Goal: Task Accomplishment & Management: Manage account settings

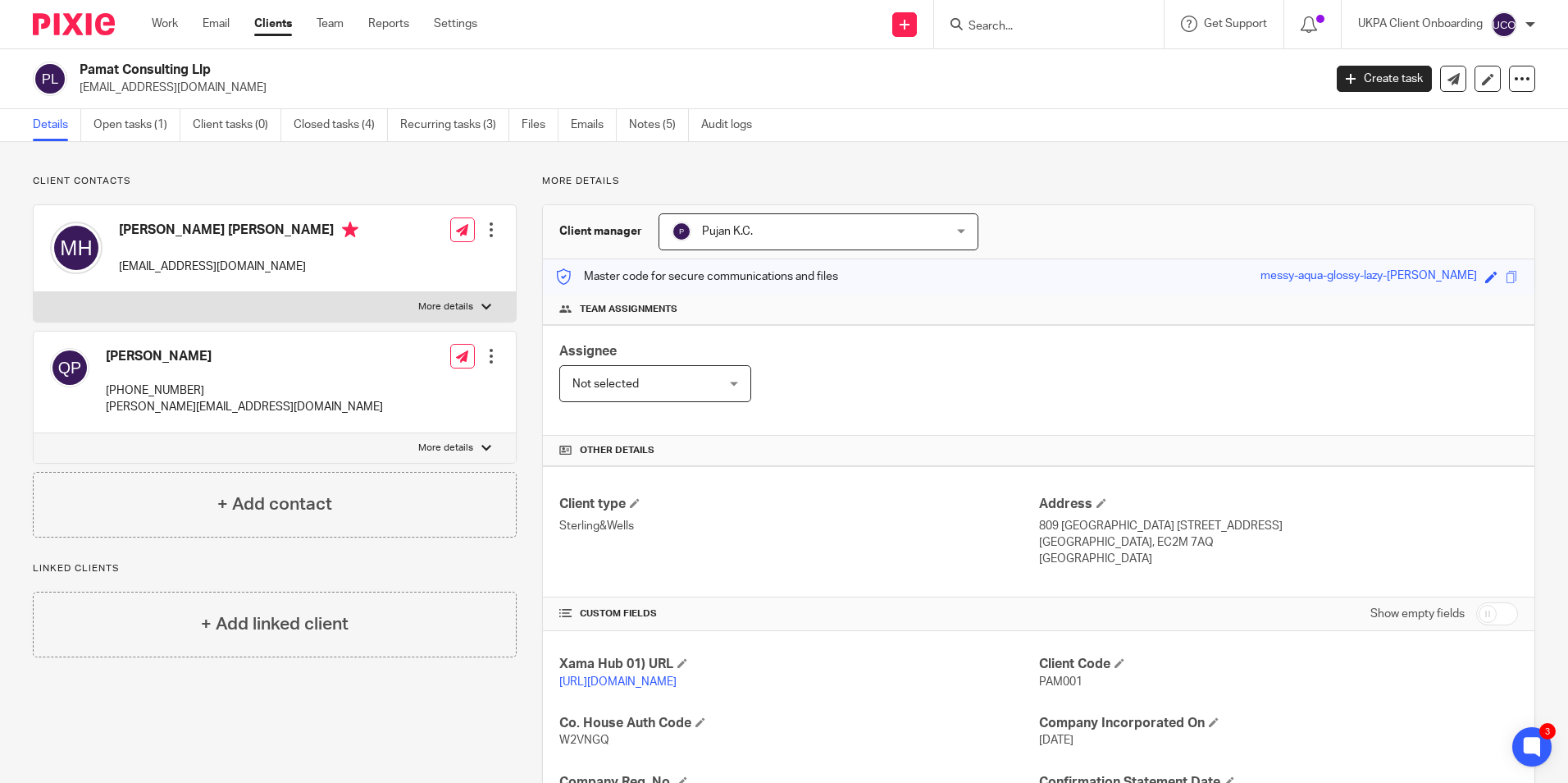
scroll to position [277, 0]
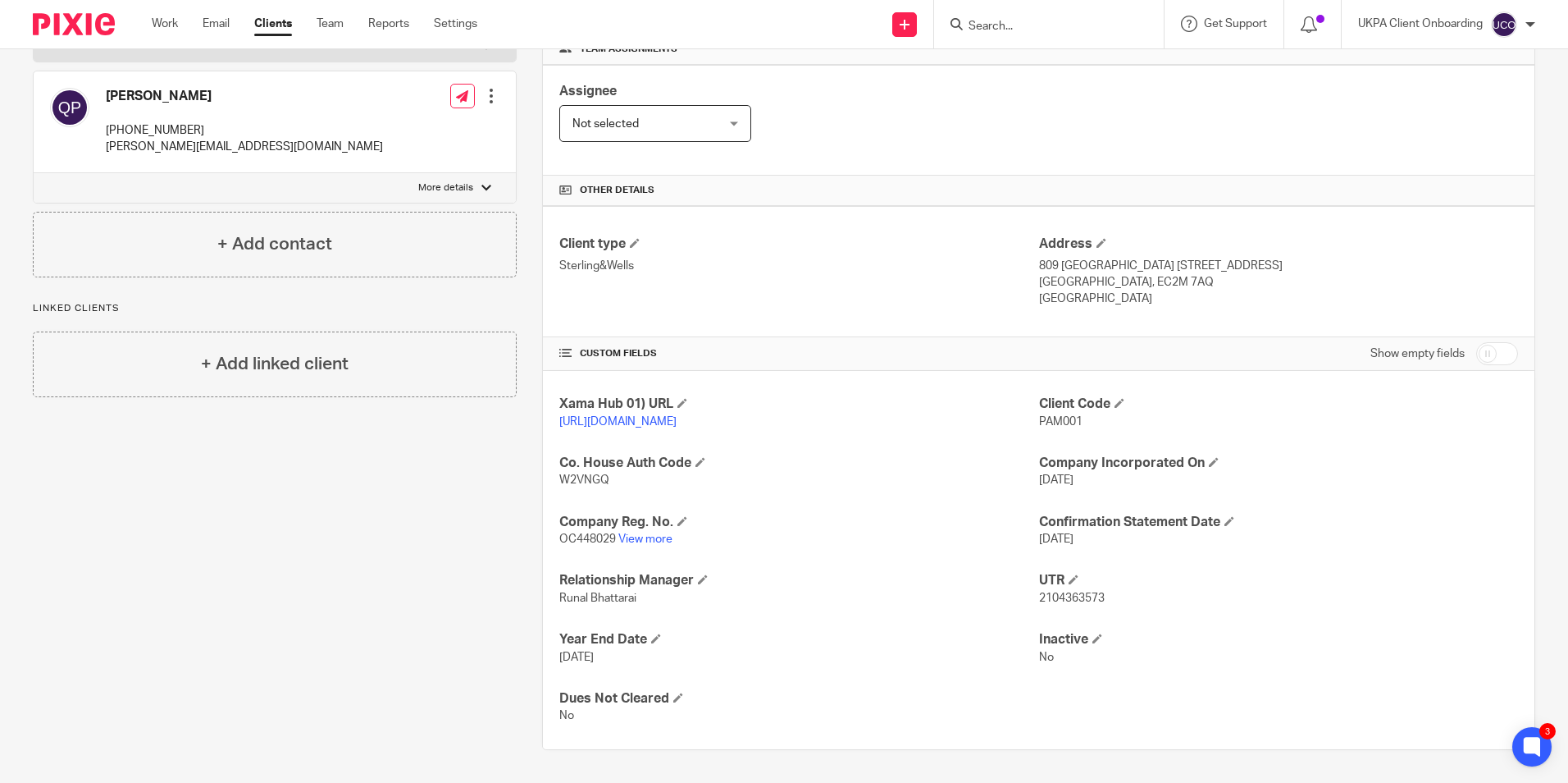
click at [1044, 20] on input "Search" at bounding box center [1041, 27] width 147 height 14
click at [1036, 29] on input "Search" at bounding box center [1041, 27] width 147 height 14
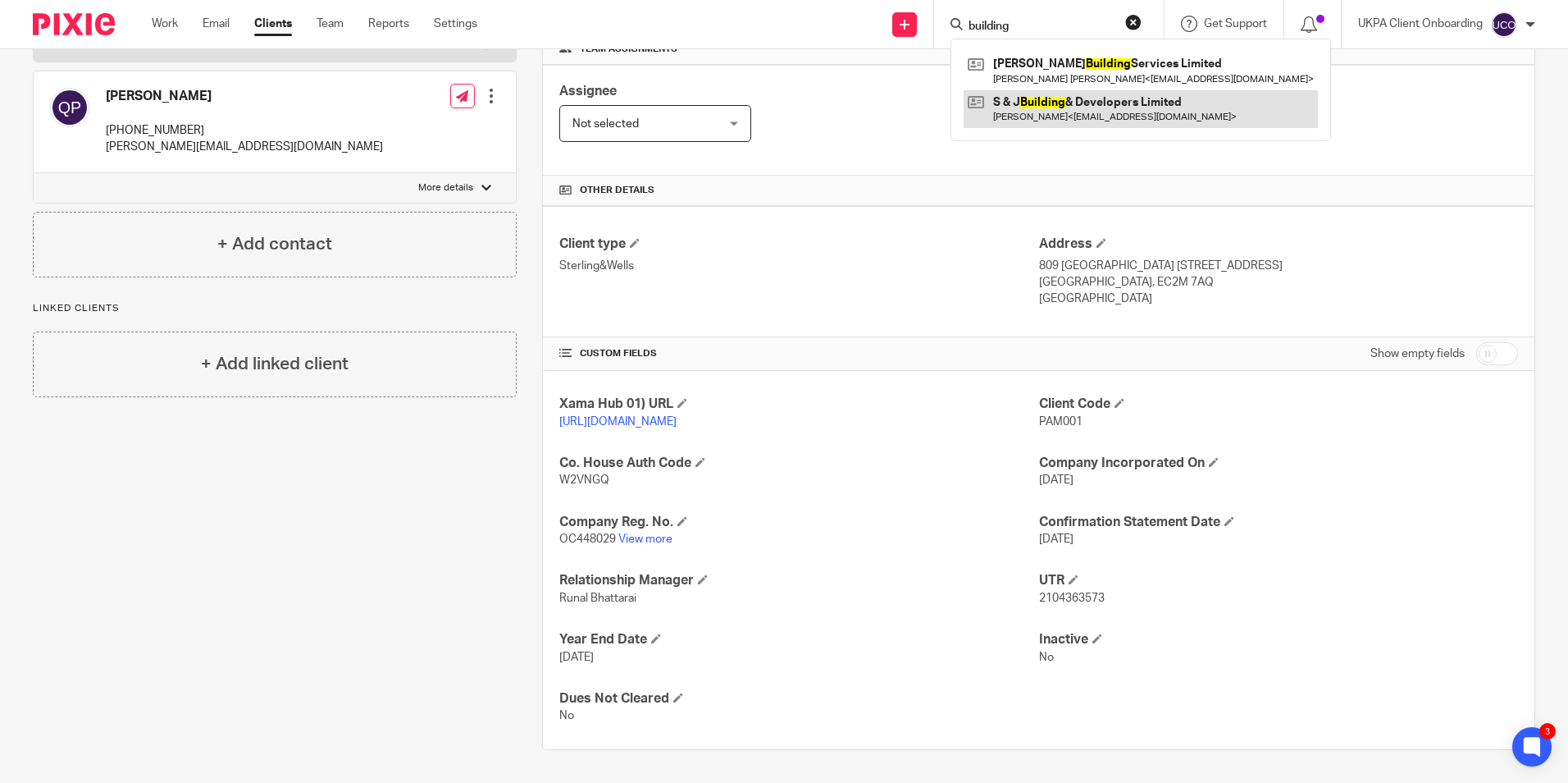
type input "building"
click at [1030, 103] on link at bounding box center [1140, 108] width 354 height 37
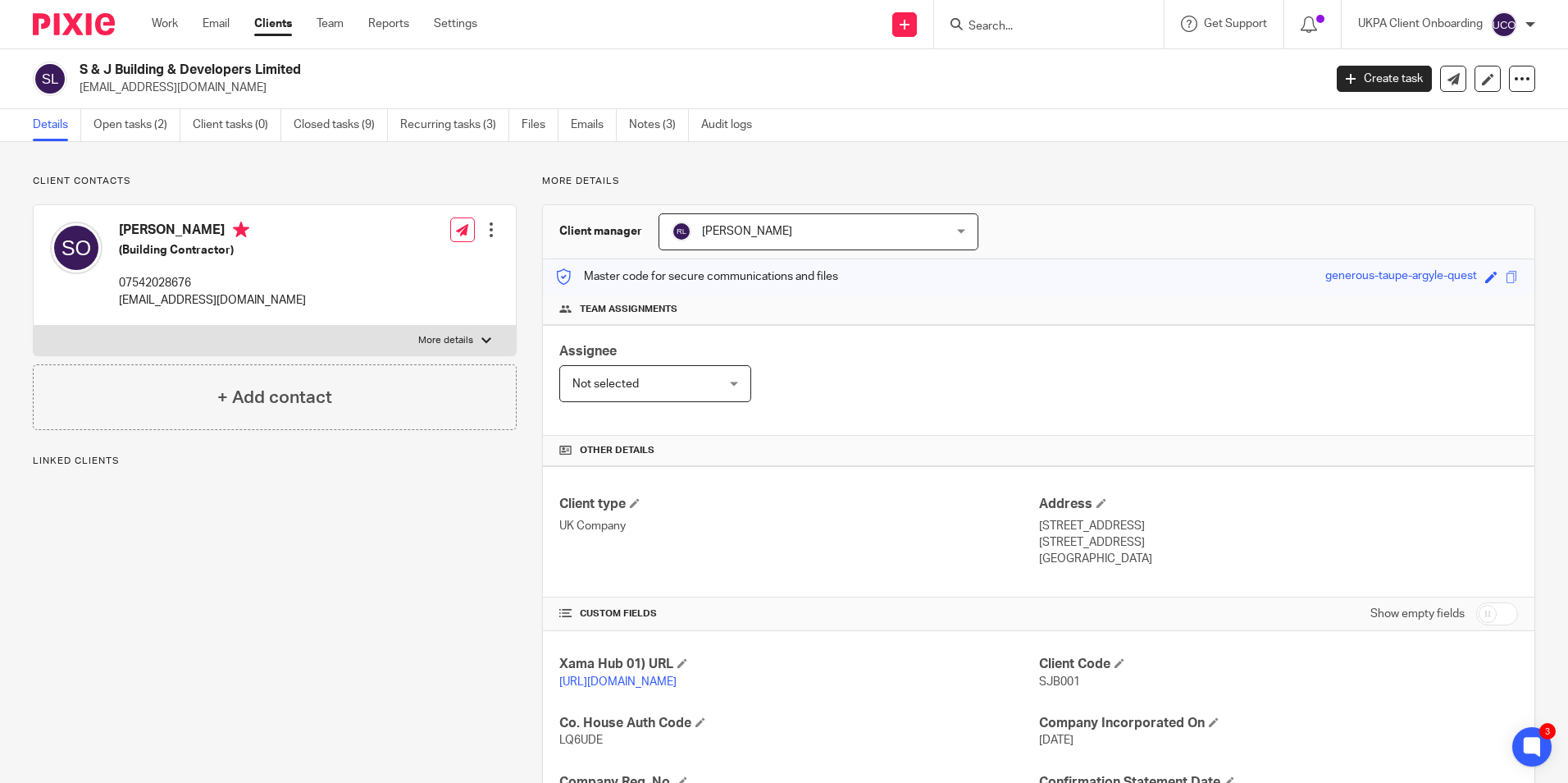
click at [423, 143] on div "Client contacts Sean Edward O'sullivan (Building Contractor) 07542028676 sandjp…" at bounding box center [784, 621] width 1568 height 960
click at [431, 130] on link "Recurring tasks (3)" at bounding box center [454, 124] width 109 height 32
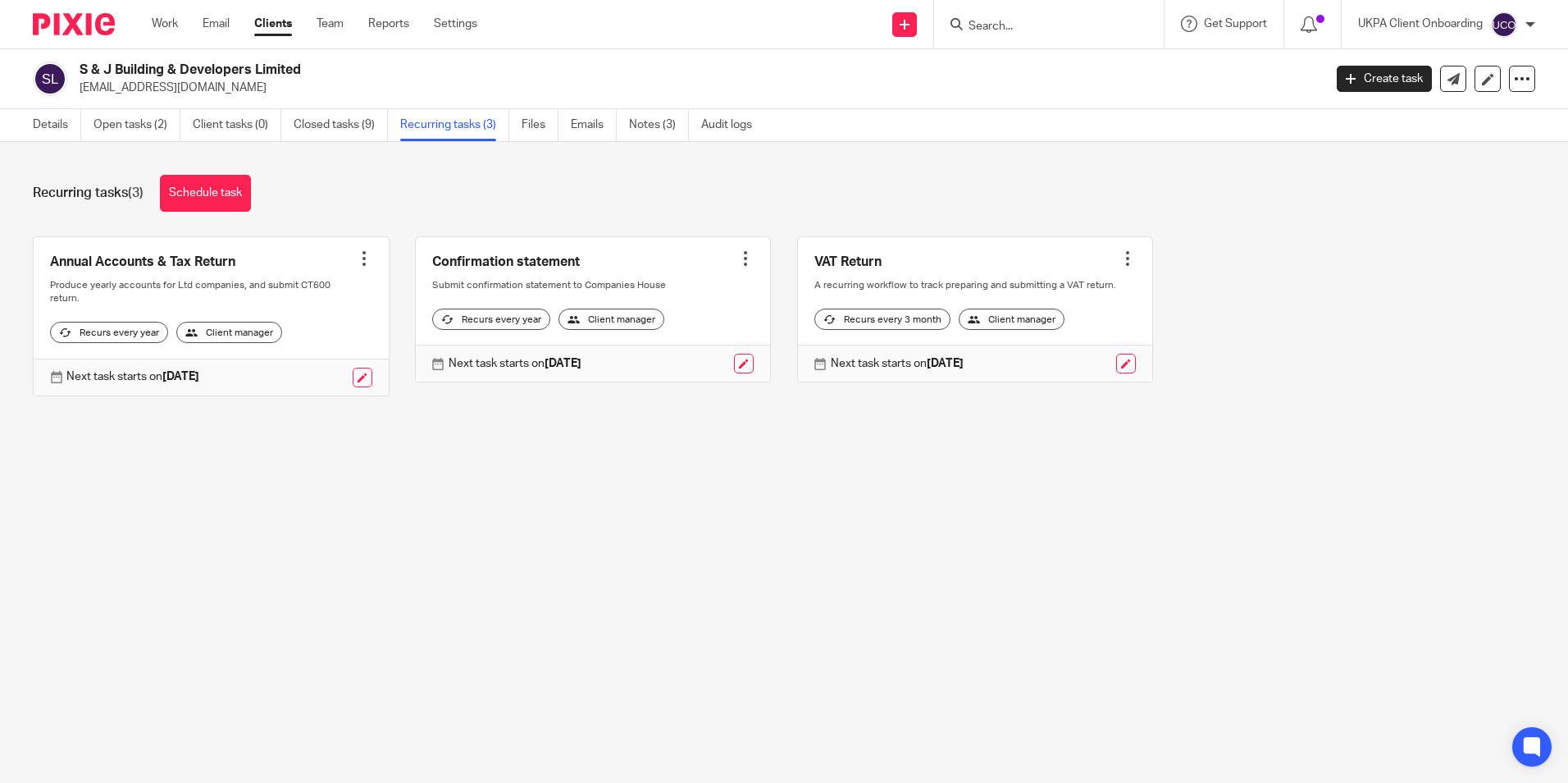
click at [1119, 257] on div at bounding box center [1127, 257] width 16 height 16
click at [1200, 379] on div "Annual Accounts & Tax Return Create task Clone template Recalculate schedule Ca…" at bounding box center [771, 328] width 1528 height 185
click at [1119, 261] on div at bounding box center [1127, 257] width 16 height 16
click at [1070, 337] on button "Recalculate schedule" at bounding box center [1049, 342] width 131 height 21
click at [1119, 259] on div at bounding box center [1127, 257] width 16 height 16
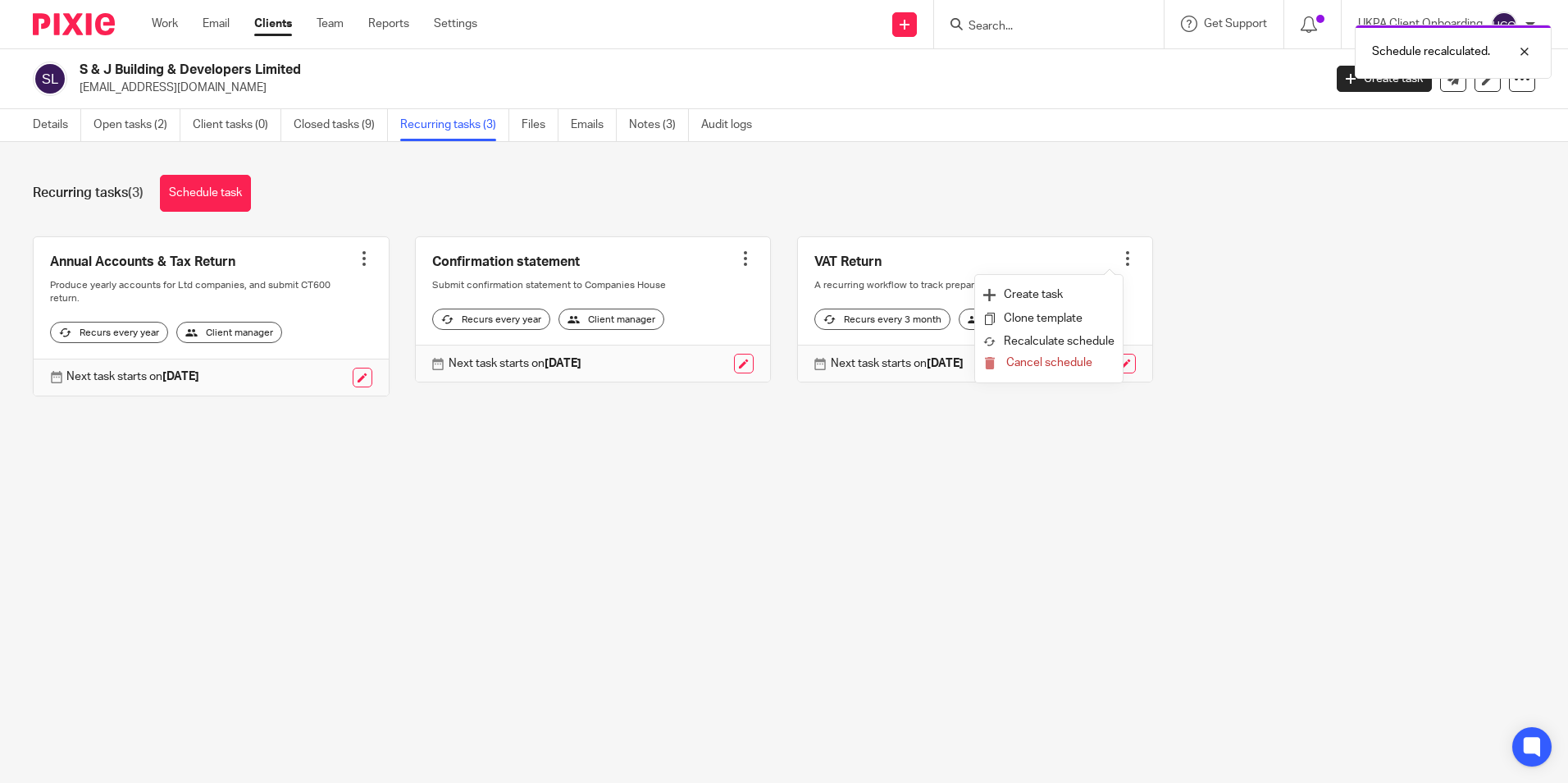
click at [1037, 454] on div "Recurring tasks (3) Schedule task Annual Accounts & Tax Return Create task Clon…" at bounding box center [784, 298] width 1568 height 312
click at [1118, 372] on div "Next task starts on 1 Dec 2025" at bounding box center [975, 363] width 355 height 37
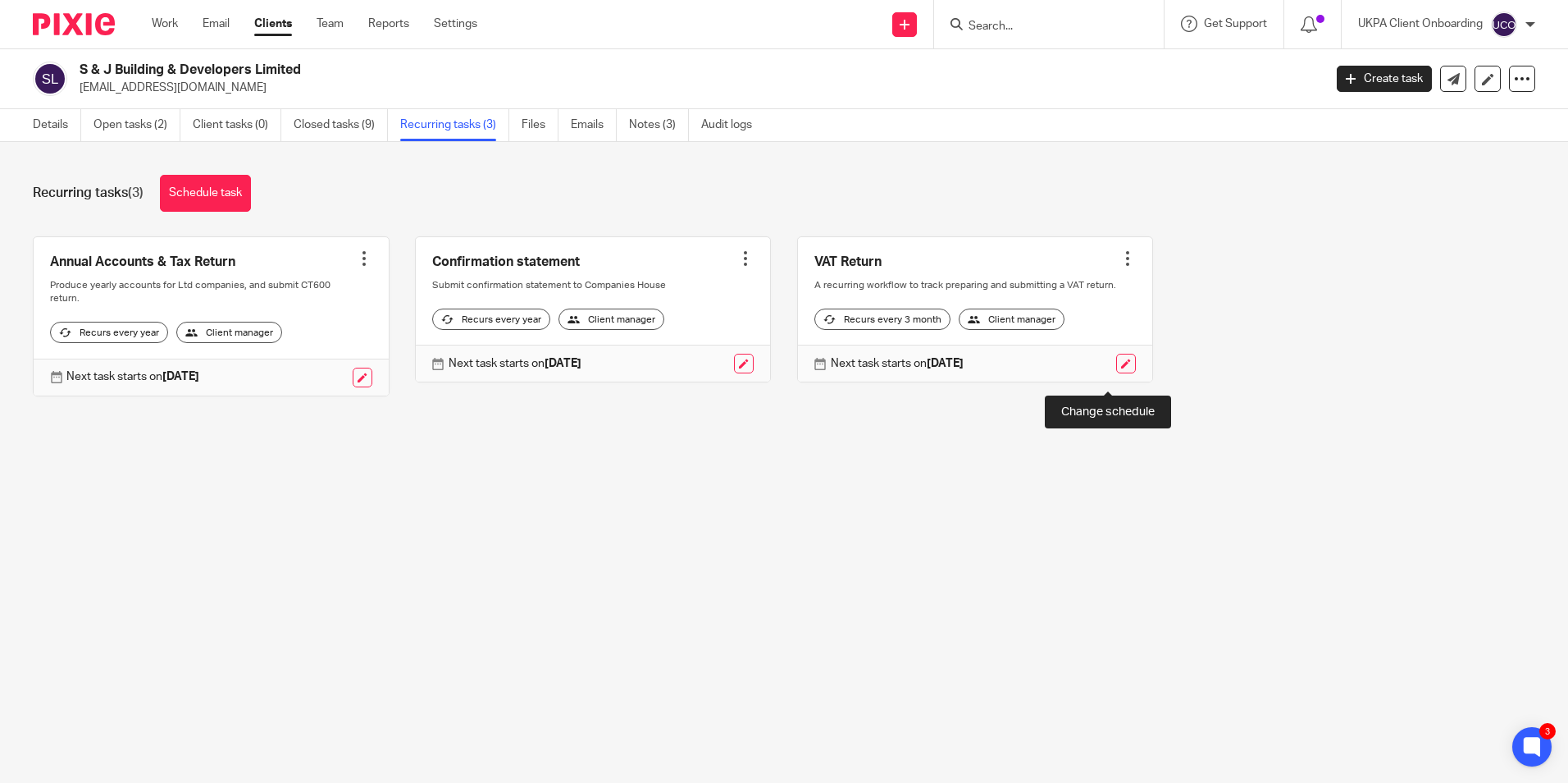
click at [1116, 373] on link at bounding box center [1126, 364] width 20 height 20
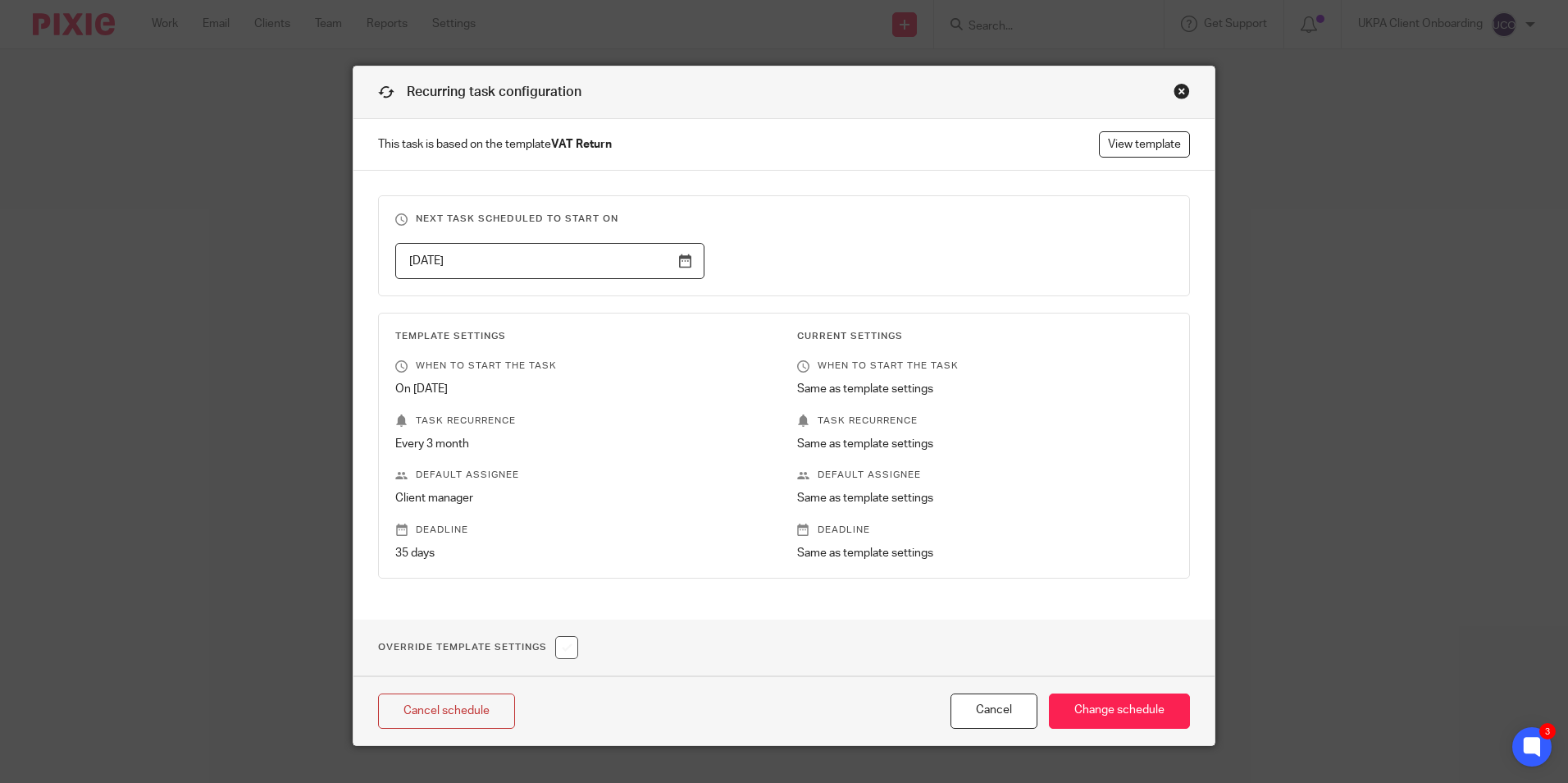
click at [682, 257] on input "2025-12-01" at bounding box center [549, 261] width 309 height 37
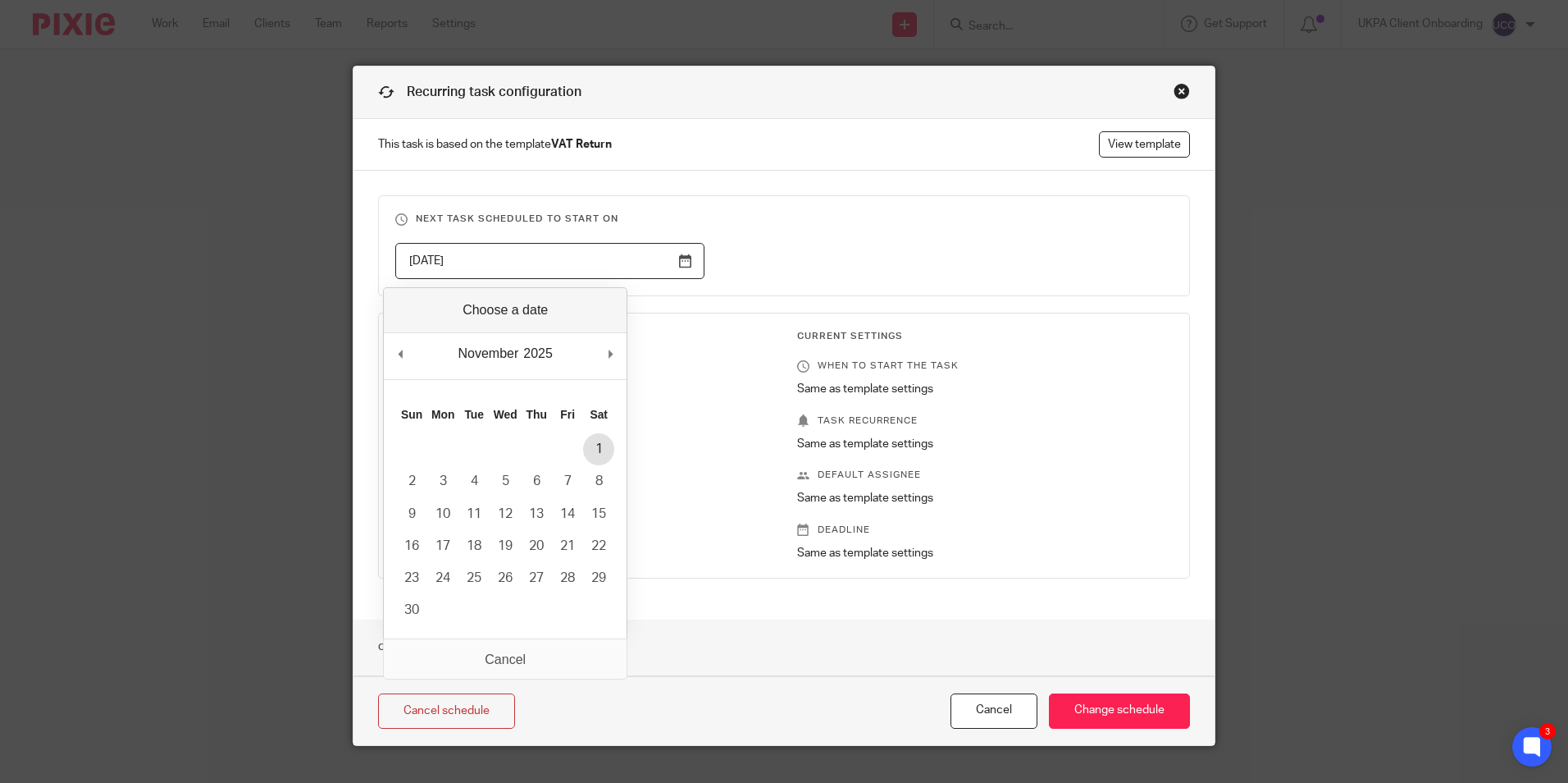
type input "2025-11-01"
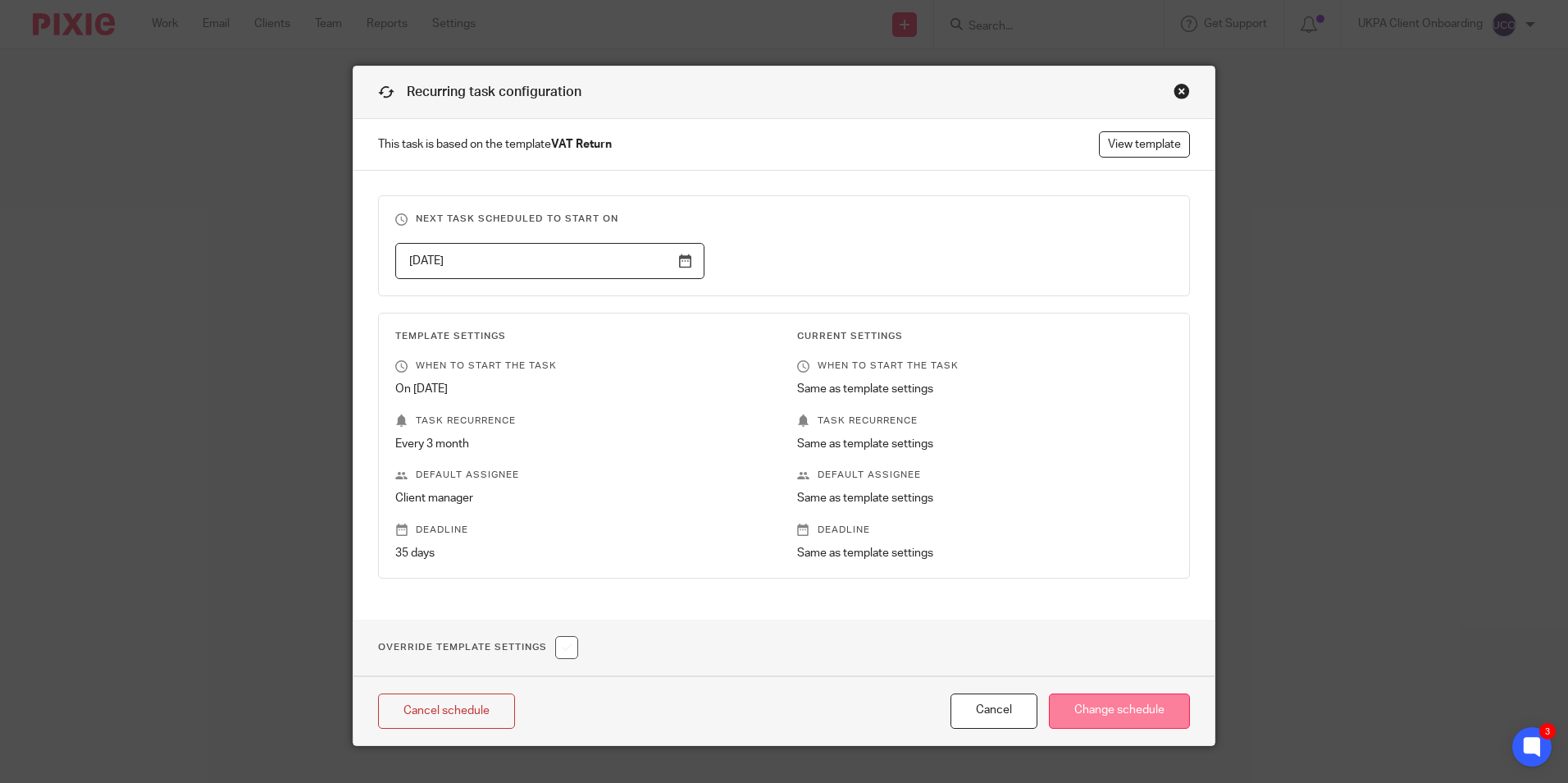
click at [1114, 705] on input "Change schedule" at bounding box center [1119, 710] width 141 height 35
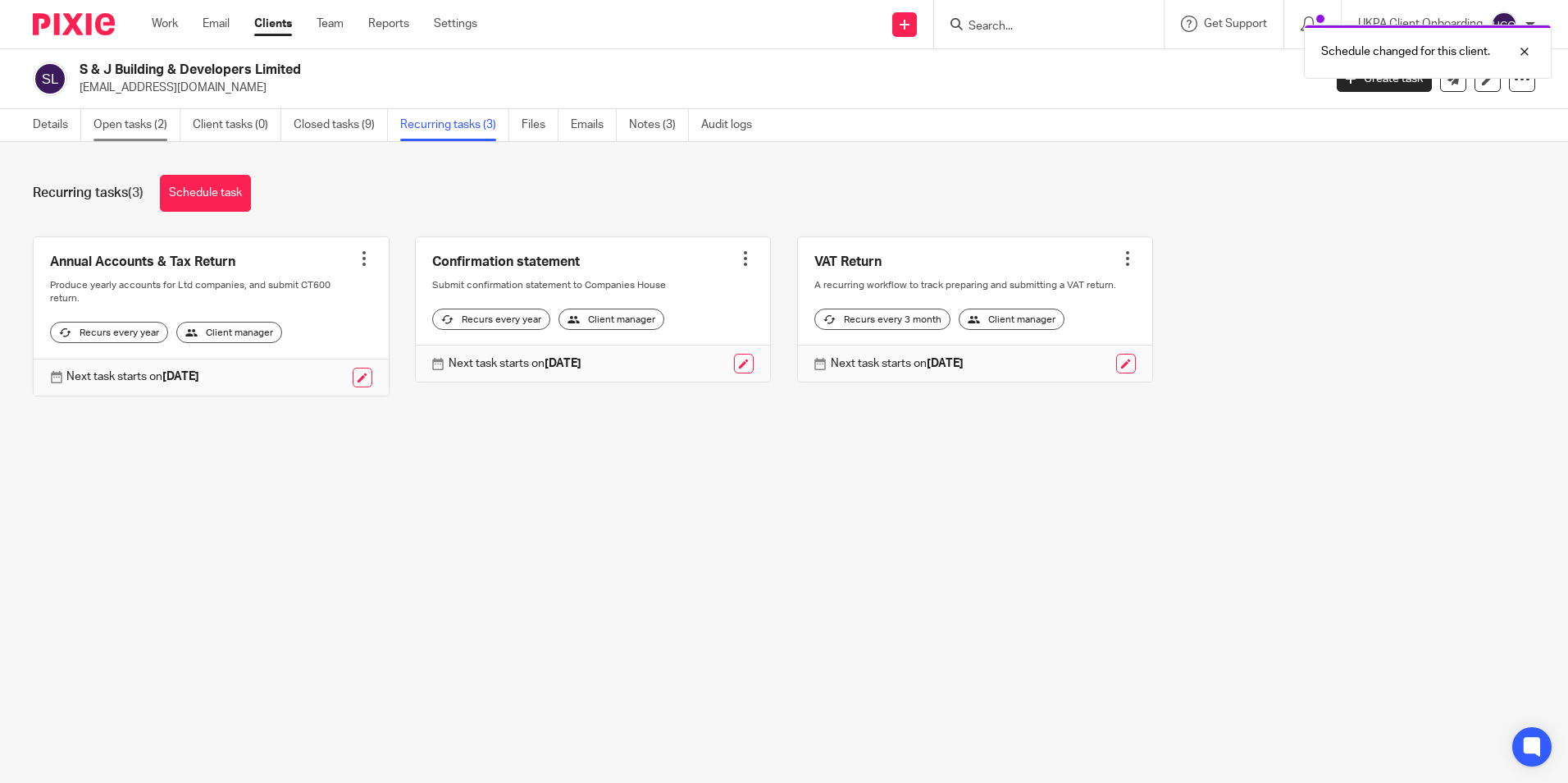
click at [114, 122] on link "Open tasks (2)" at bounding box center [137, 124] width 87 height 32
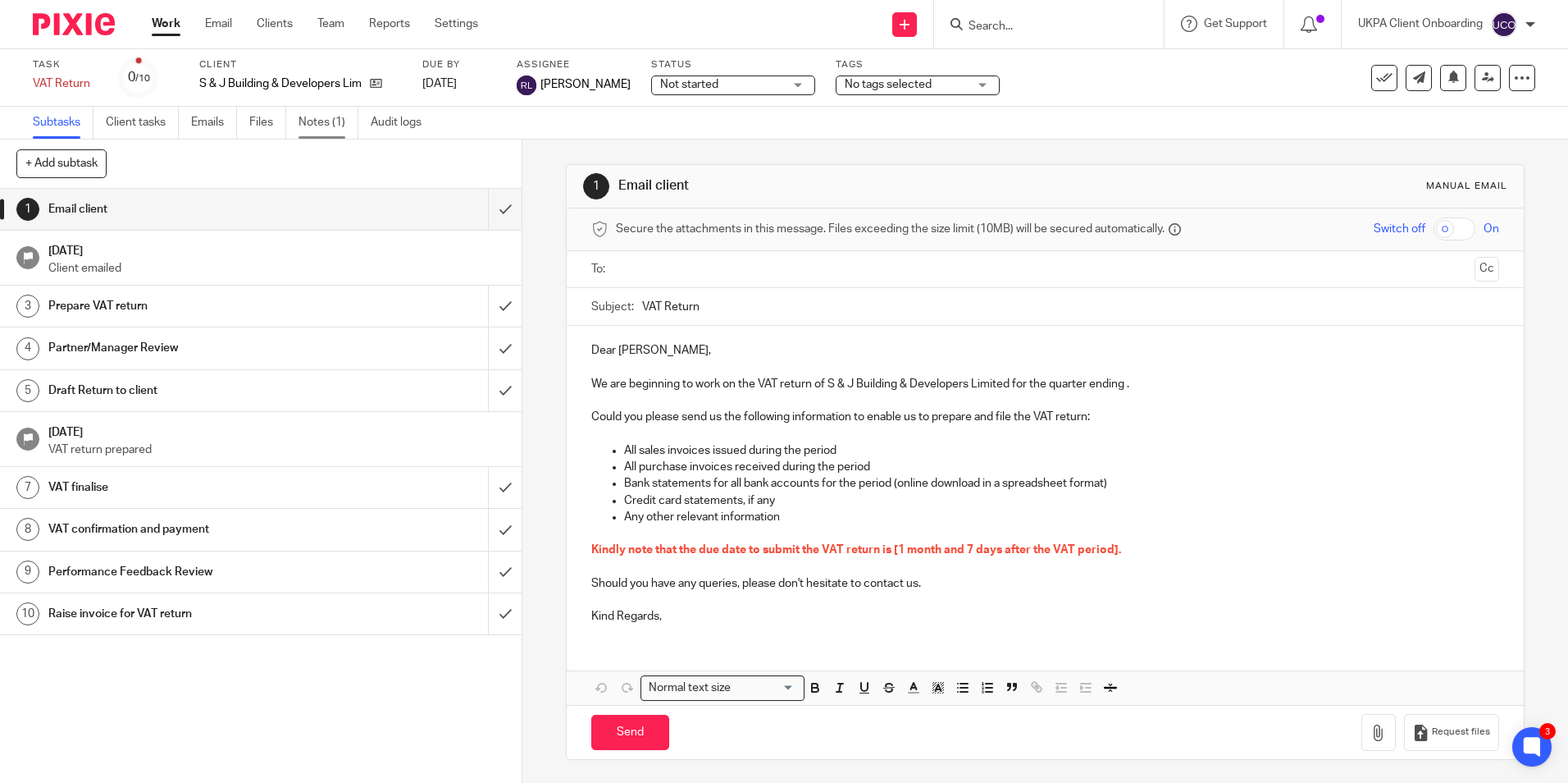
click at [323, 124] on link "Notes (1)" at bounding box center [328, 122] width 60 height 32
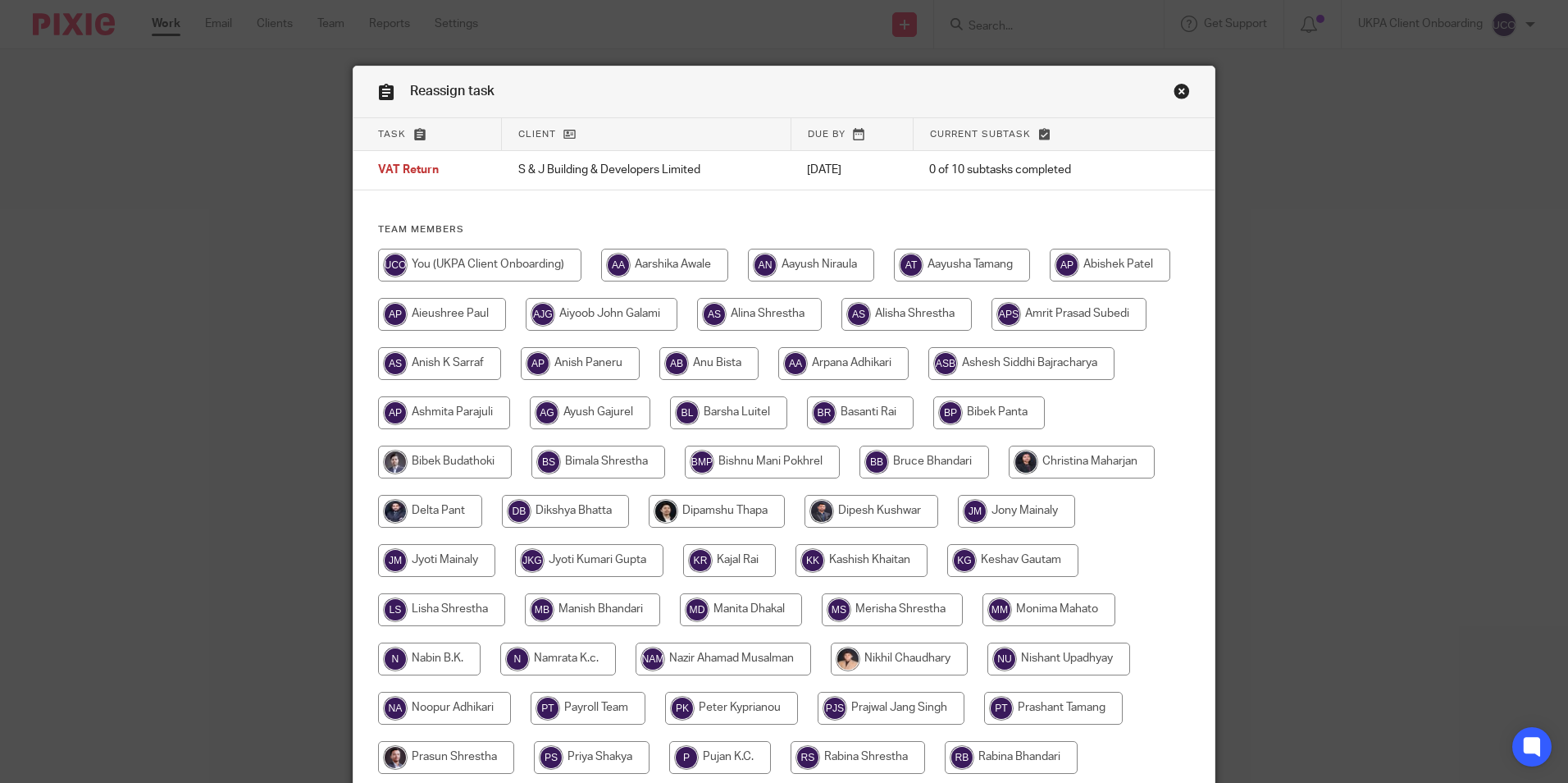
scroll to position [438, 0]
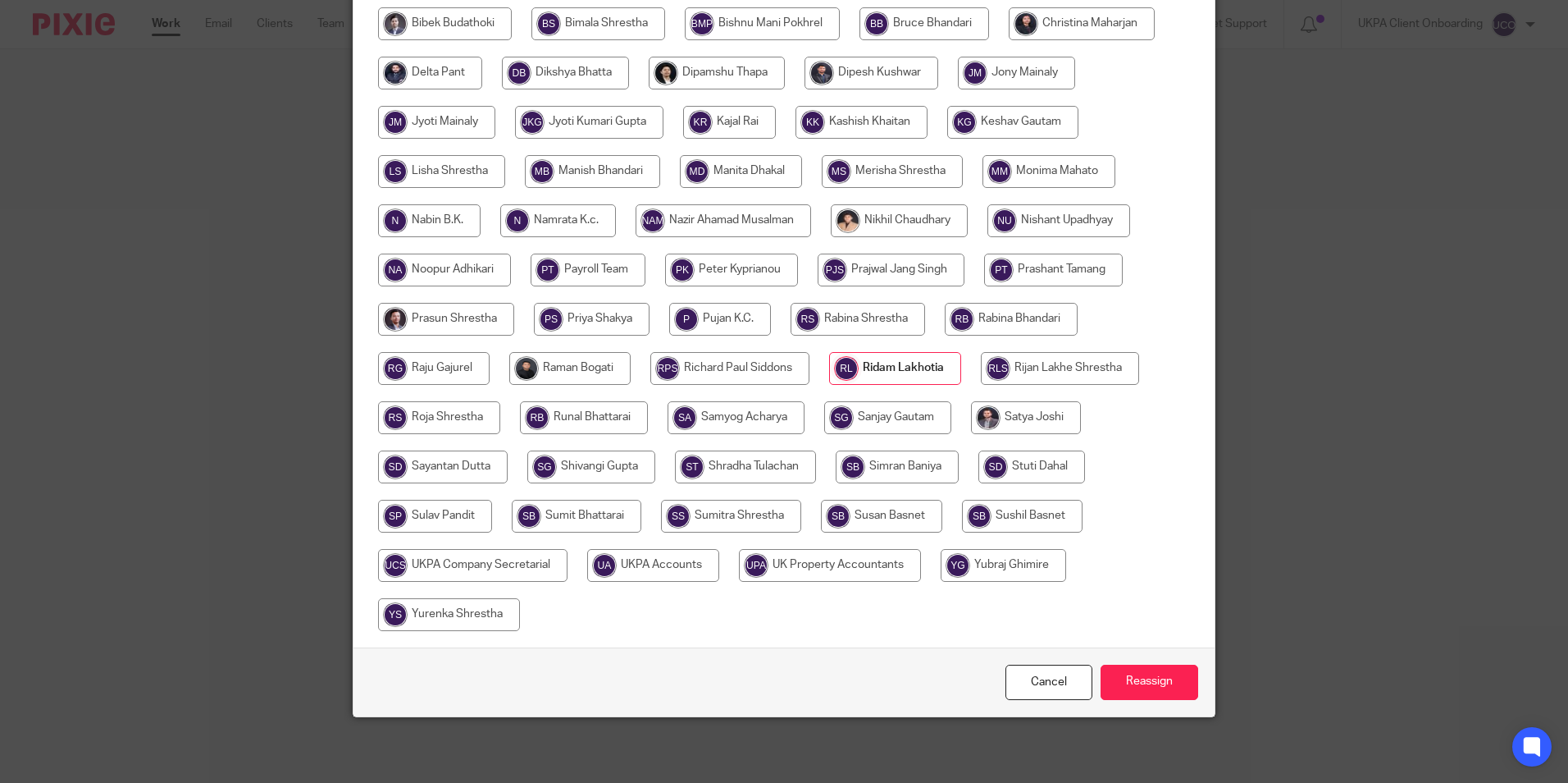
click at [719, 562] on input "radio" at bounding box center [653, 566] width 132 height 33
radio input "true"
click at [1161, 691] on input "Reassign" at bounding box center [1150, 682] width 98 height 35
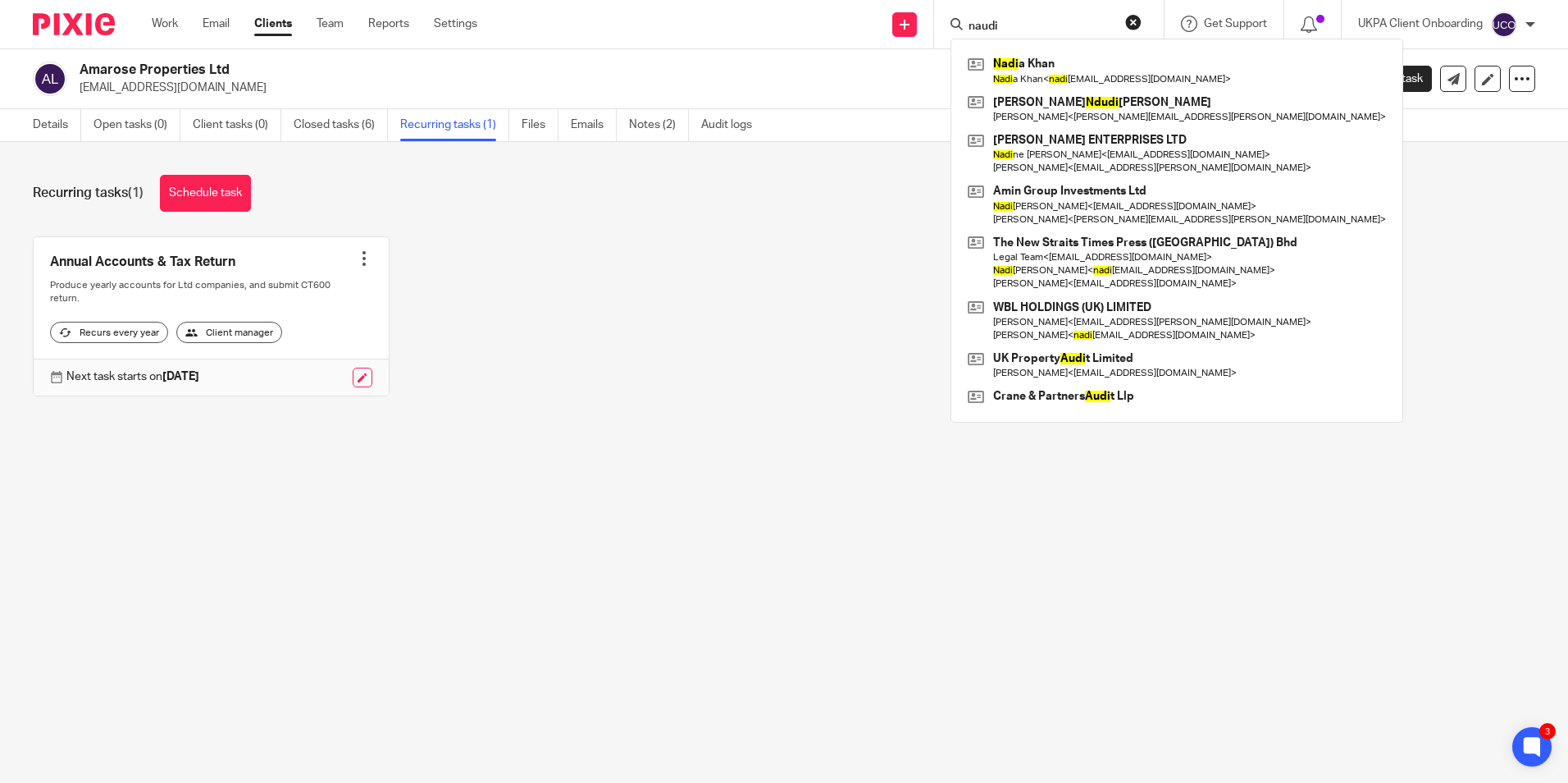
type input "naudi"
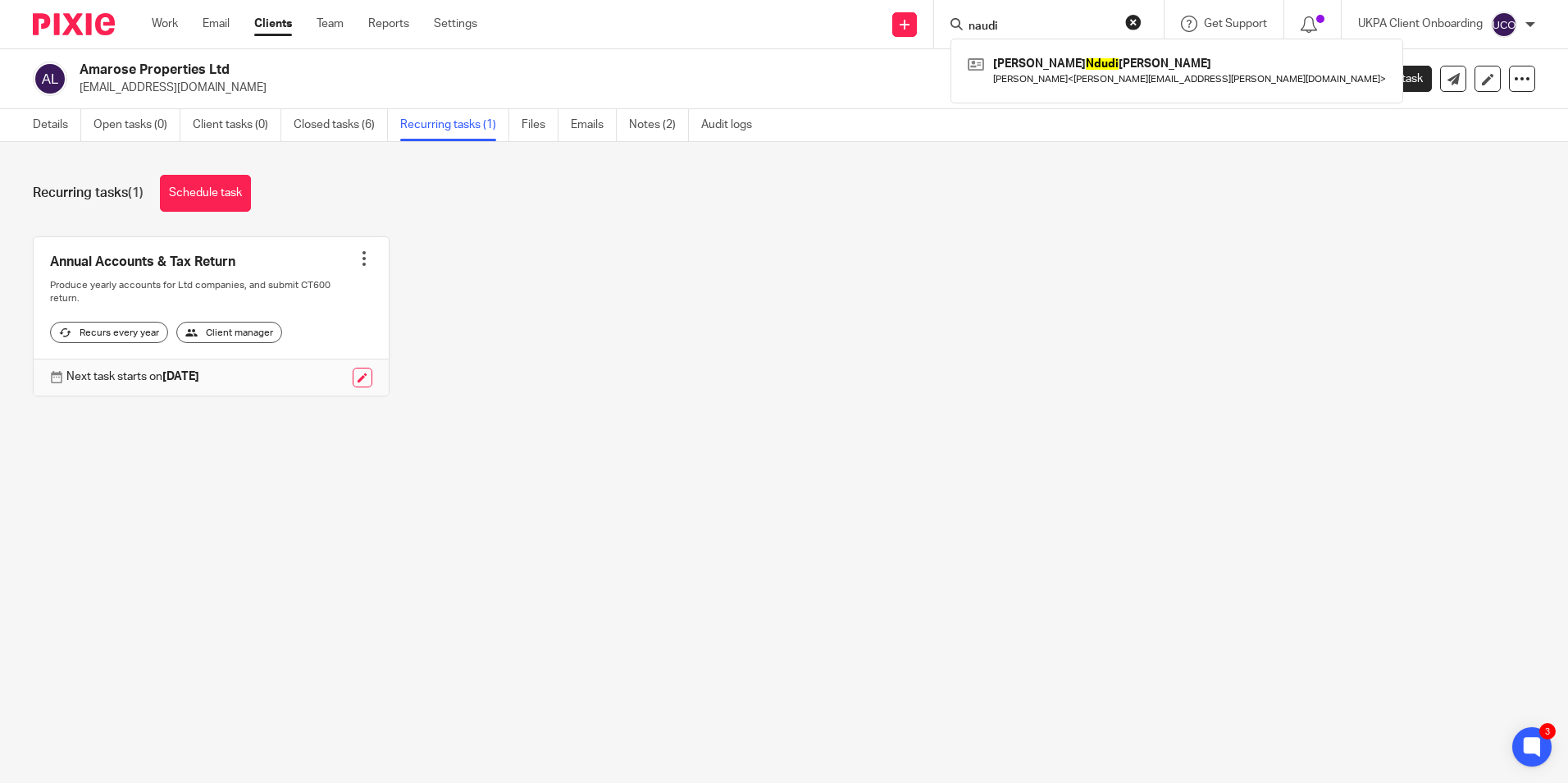
click at [1024, 23] on input "naudi" at bounding box center [1041, 27] width 147 height 14
